Goal: Transaction & Acquisition: Purchase product/service

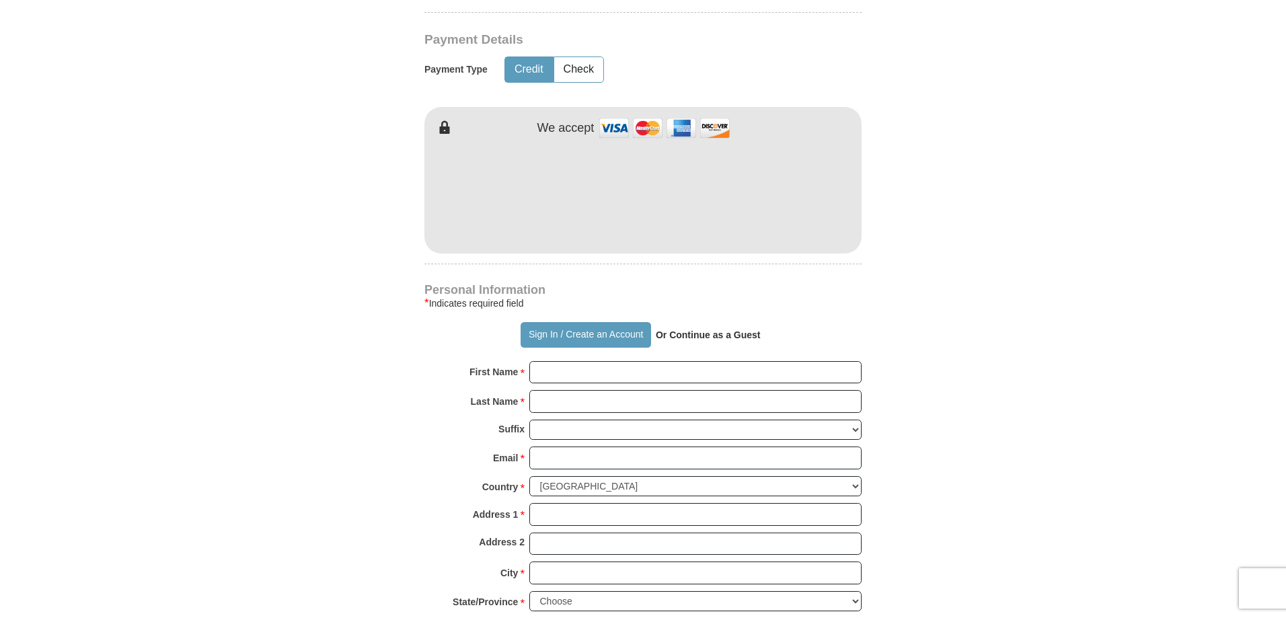
scroll to position [673, 0]
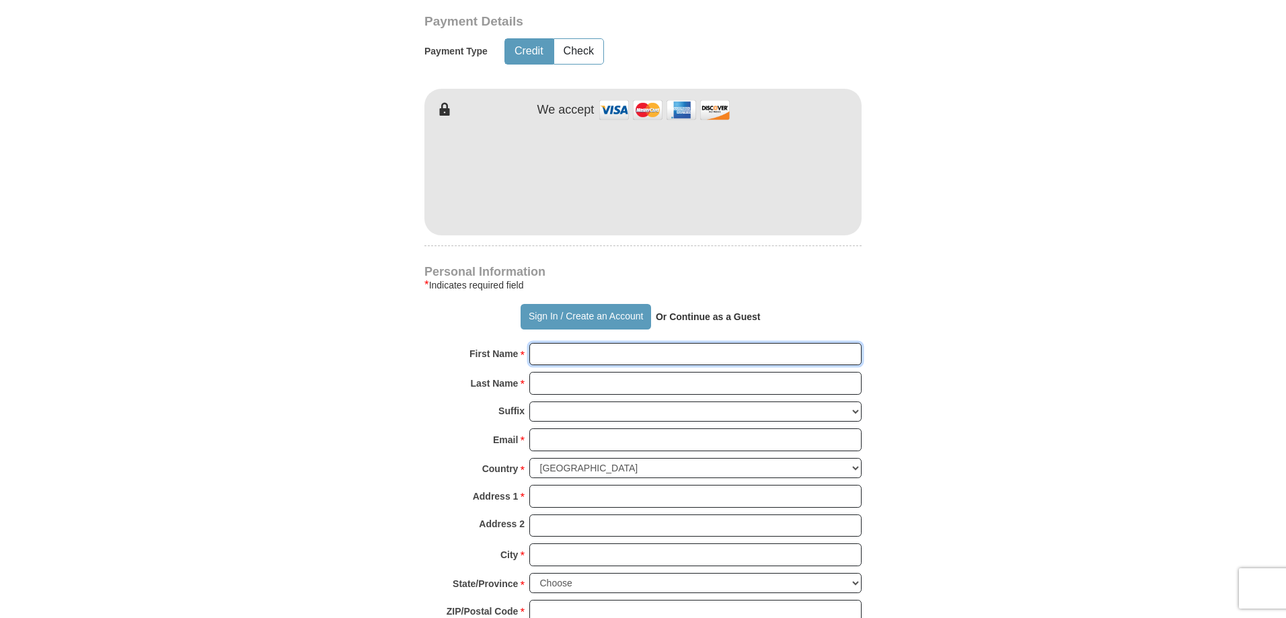
click at [537, 350] on input "First Name *" at bounding box center [695, 354] width 332 height 23
type input "[PERSON_NAME]"
click at [545, 383] on input "Last Name *" at bounding box center [695, 383] width 332 height 23
type input "[PERSON_NAME]"
click at [554, 443] on input "Email *" at bounding box center [695, 439] width 332 height 23
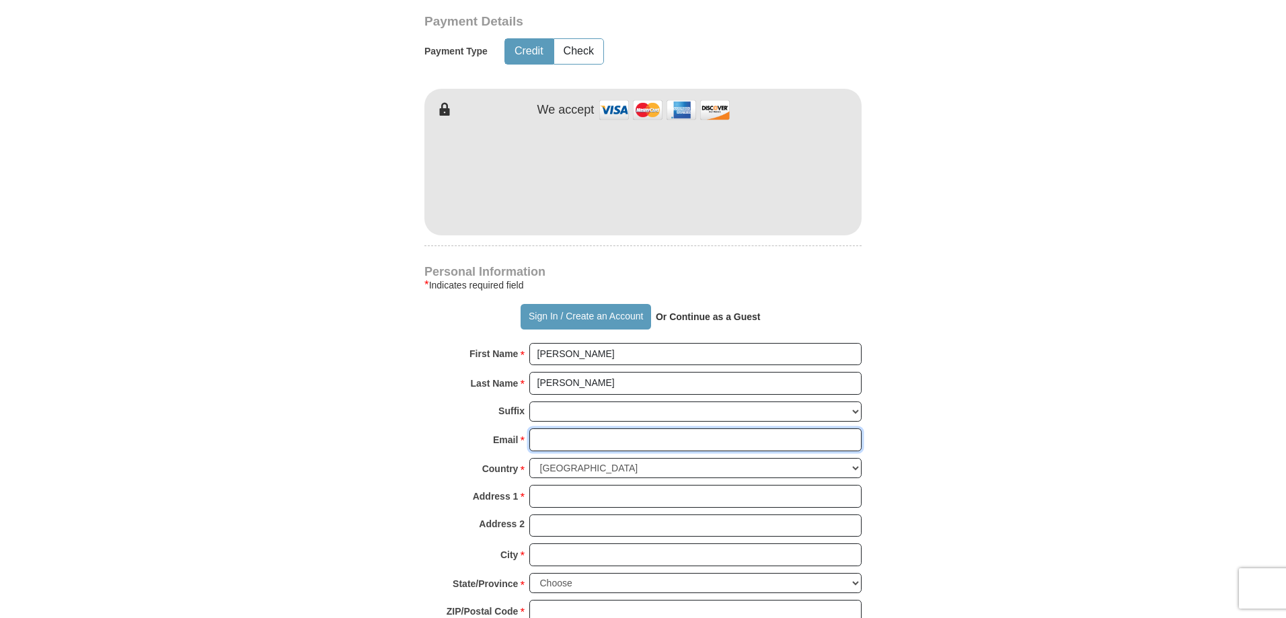
type input "[EMAIL_ADDRESS][DOMAIN_NAME]"
type input "[STREET_ADDRESS]"
type input "[PERSON_NAME]"
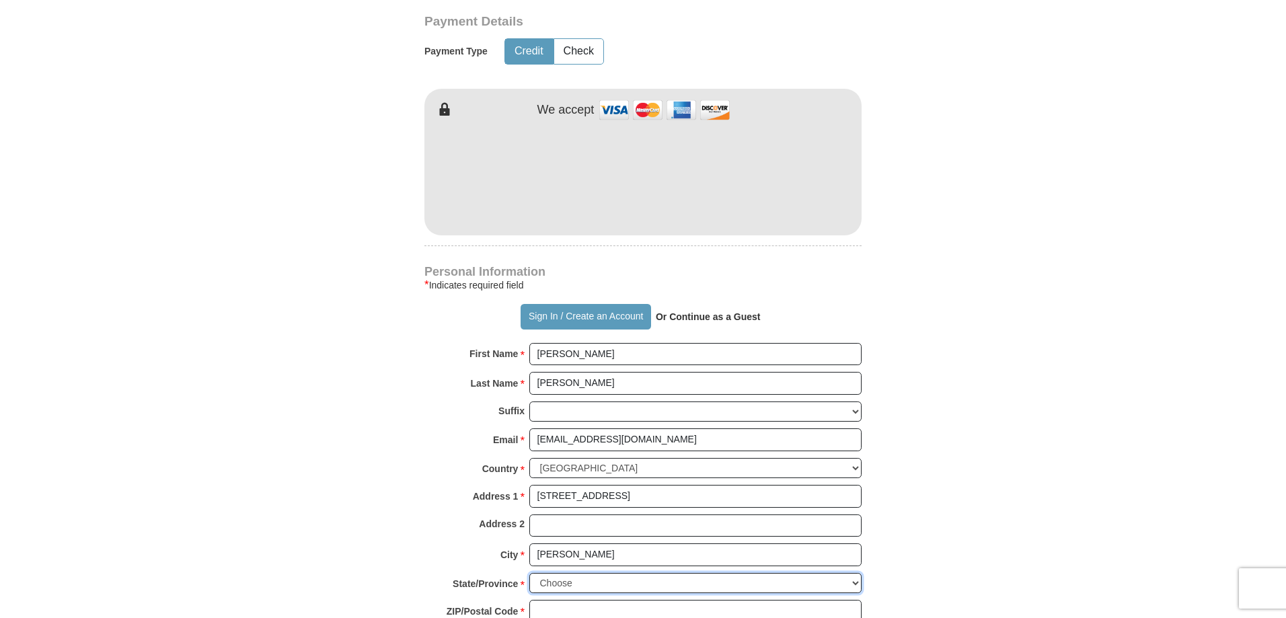
select select "WY"
type input "82718"
type input "3076609167"
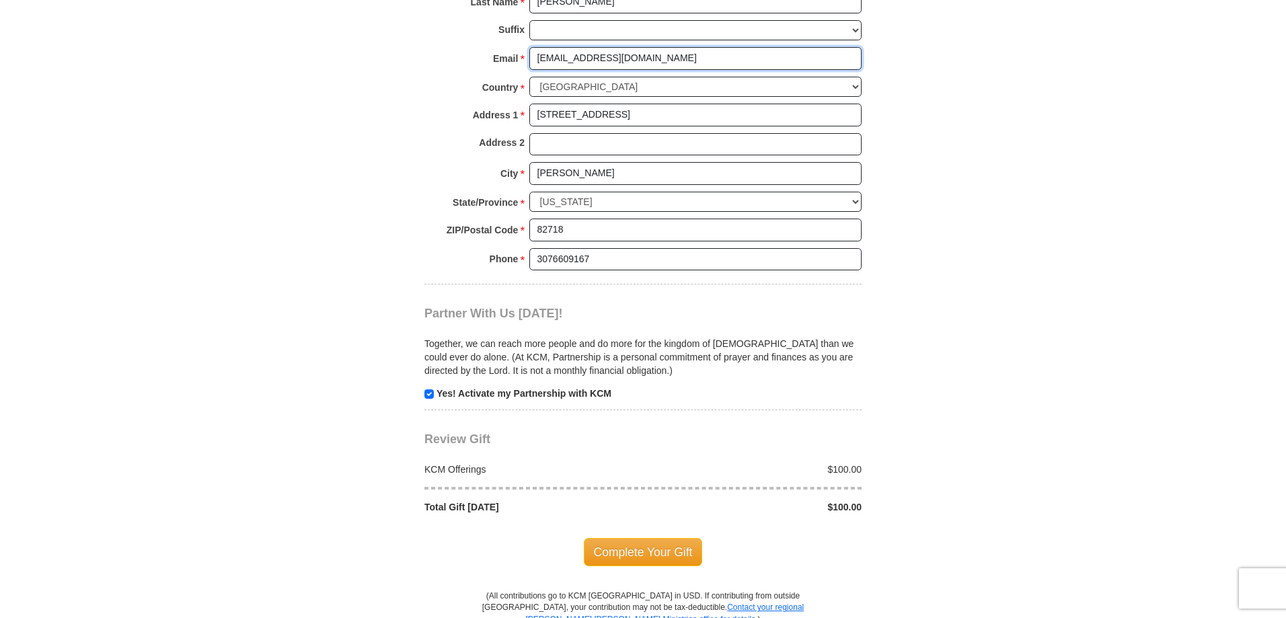
scroll to position [1076, 0]
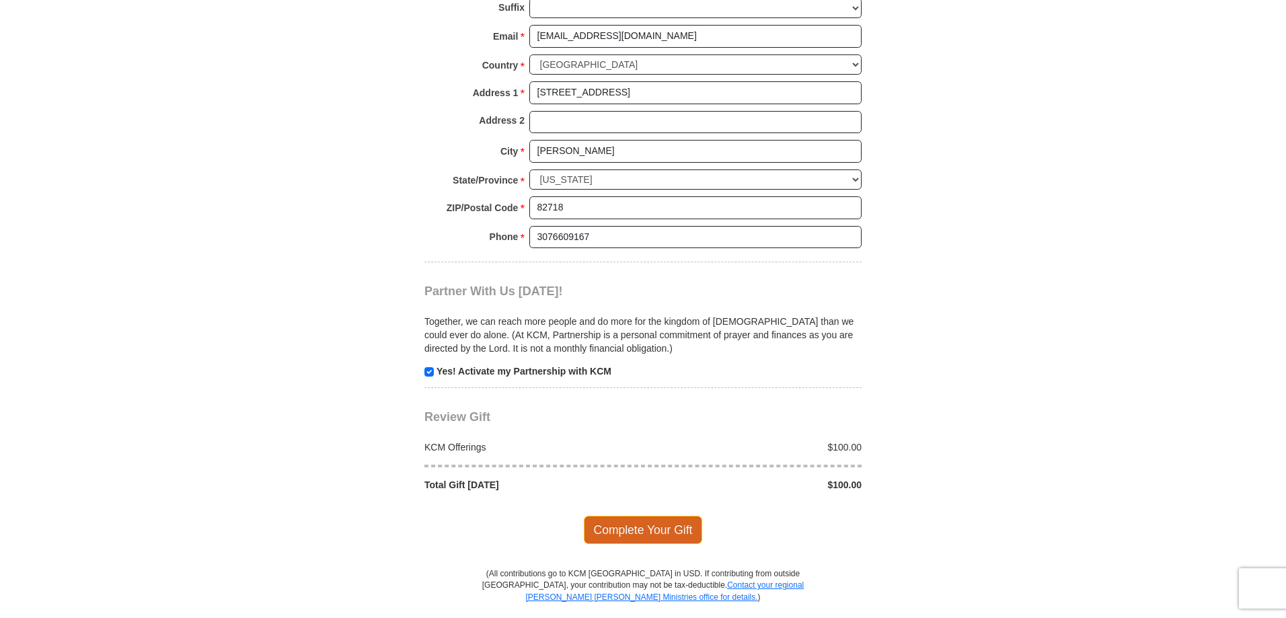
click at [646, 529] on span "Complete Your Gift" at bounding box center [643, 530] width 119 height 28
